Goal: Navigation & Orientation: Find specific page/section

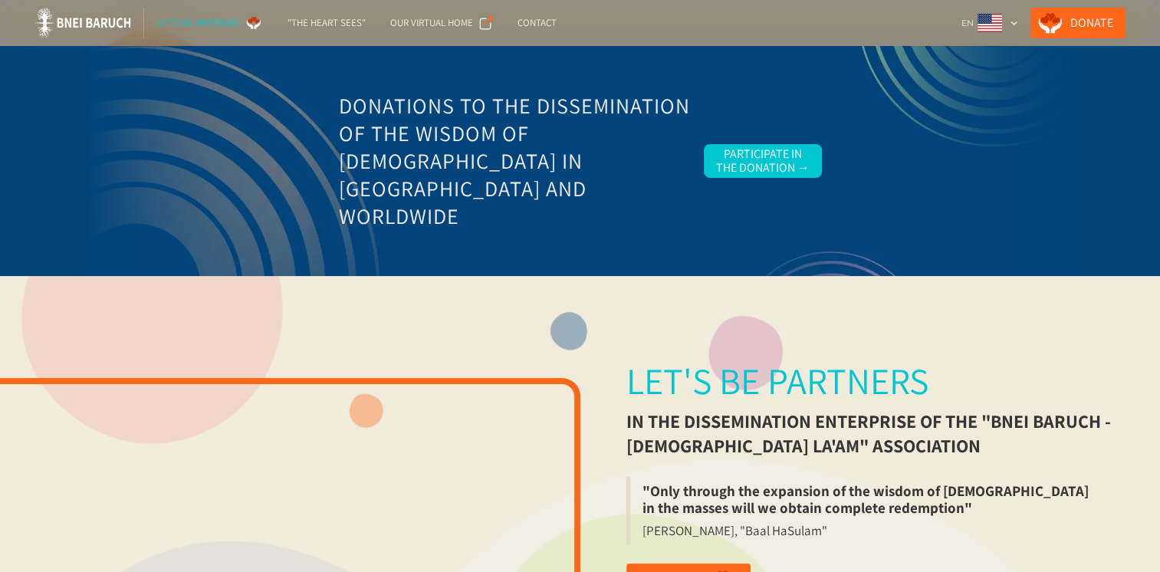
click at [207, 17] on div "Let's be partners" at bounding box center [197, 22] width 82 height 15
click at [87, 28] on img at bounding box center [82, 23] width 97 height 31
